Goal: Information Seeking & Learning: Check status

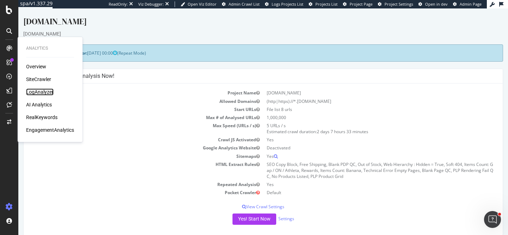
click at [49, 90] on div "LogAnalyzer" at bounding box center [40, 92] width 28 height 7
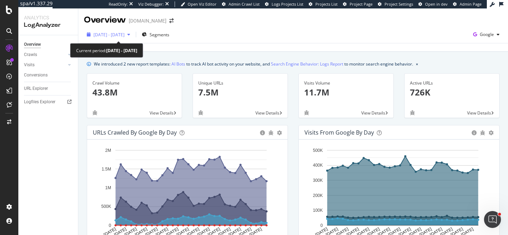
click at [133, 37] on div "button" at bounding box center [129, 34] width 8 height 4
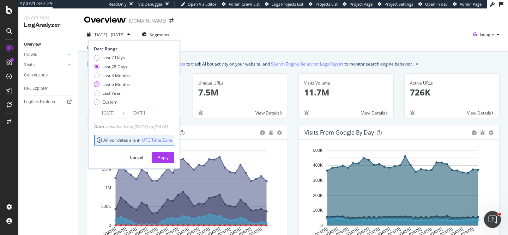
click at [127, 86] on div "Last 6 Months" at bounding box center [116, 85] width 28 height 6
type input "[DATE]"
click at [169, 156] on div "Apply" at bounding box center [163, 158] width 11 height 6
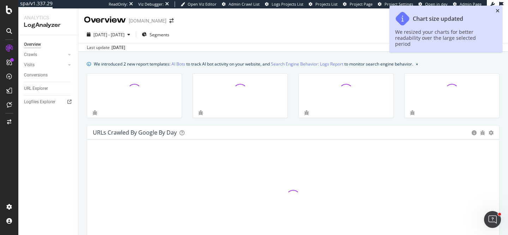
click at [499, 10] on icon "close toast" at bounding box center [498, 10] width 4 height 5
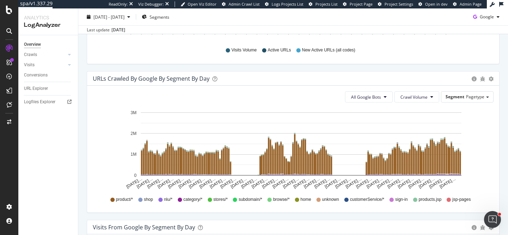
scroll to position [343, 0]
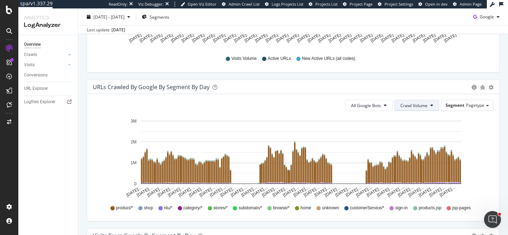
click at [432, 101] on button "Crawl Volume" at bounding box center [417, 105] width 45 height 11
click at [425, 138] on div "Unique URLs" at bounding box center [415, 133] width 39 height 10
